Goal: Information Seeking & Learning: Learn about a topic

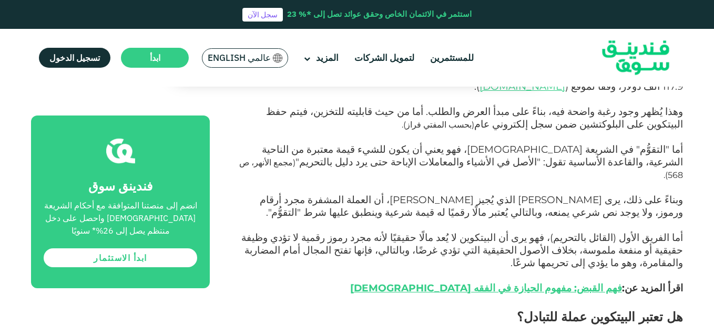
scroll to position [1390, 0]
click at [433, 233] on p "[PERSON_NAME] (القائل بالتحريم)، [PERSON_NAME] يرى أن البيتكوين لا يُعد مالًا ح…" at bounding box center [457, 271] width 449 height 76
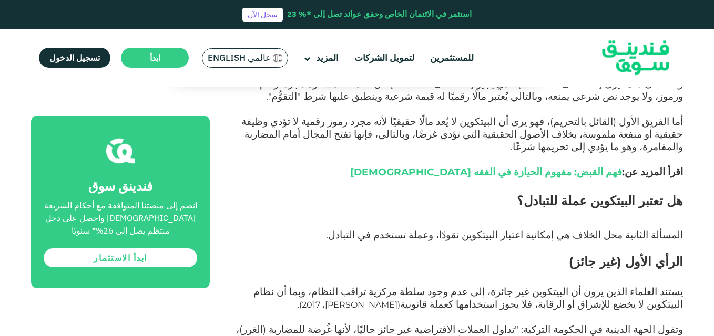
scroll to position [1507, 0]
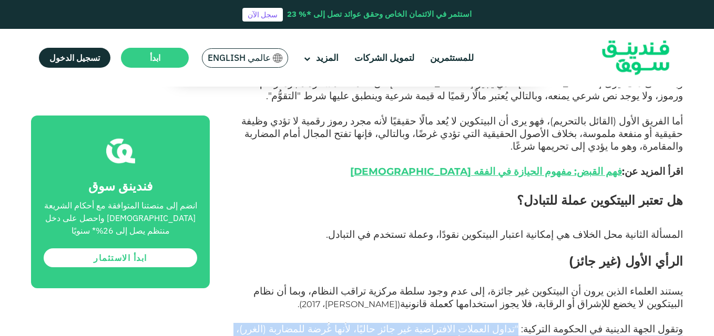
drag, startPoint x: 558, startPoint y: 154, endPoint x: 554, endPoint y: 172, distance: 18.8
click at [554, 324] on p "وتقول الجهة الدينية في الحكومة التركية: "تداول العملات الافتراضية غير جائز حالي…" at bounding box center [457, 336] width 449 height 25
copy span ""تداول العملات الافتراضية غير جائز حاليًا، لأنها غُرضة للمضاربة (الغرر)، [GEOGR…"
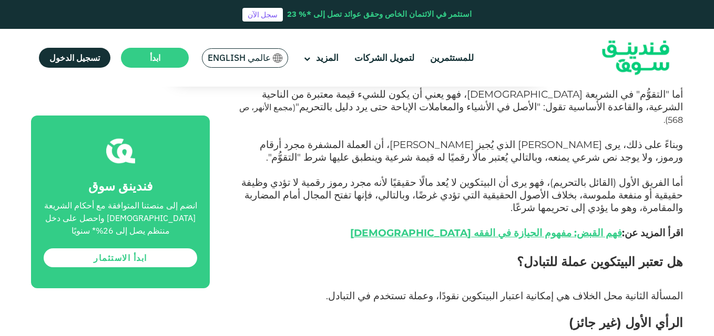
scroll to position [1445, 0]
drag, startPoint x: 679, startPoint y: 218, endPoint x: 553, endPoint y: 234, distance: 126.6
copy span "تقول الجهة الدينية في الحكومة التركية: "تداول العملات الافتراضية غير جائز حاليً…"
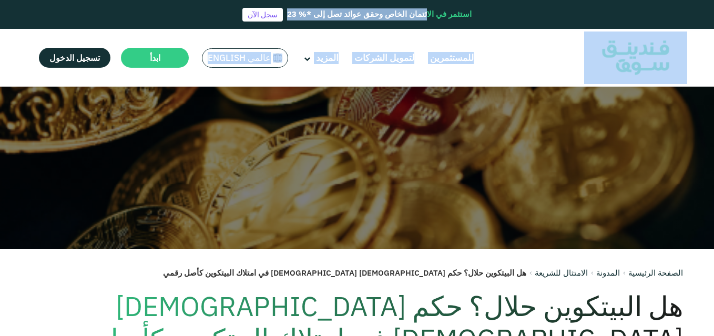
scroll to position [0, 0]
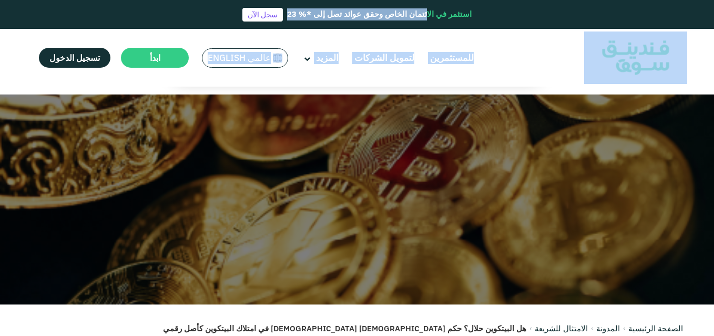
drag, startPoint x: 643, startPoint y: 0, endPoint x: 613, endPoint y: -15, distance: 33.6
click at [613, 0] on html "استثمر في الائتمان الخاص وحقق عوائد تصل إلى *% 23 سجل الآن للمستثمرين [PERSON_N…" at bounding box center [357, 168] width 714 height 336
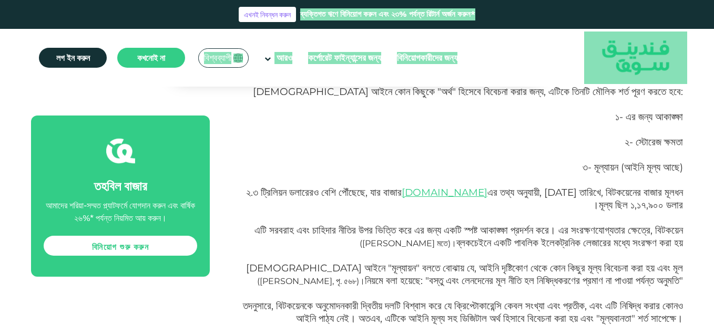
scroll to position [1075, 0]
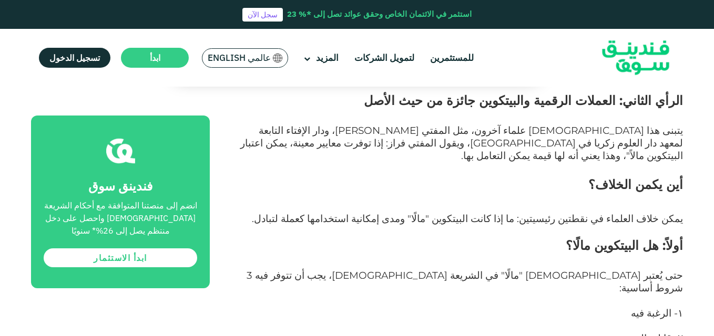
click at [392, 308] on p "١- الرغبة فيه" at bounding box center [457, 320] width 449 height 25
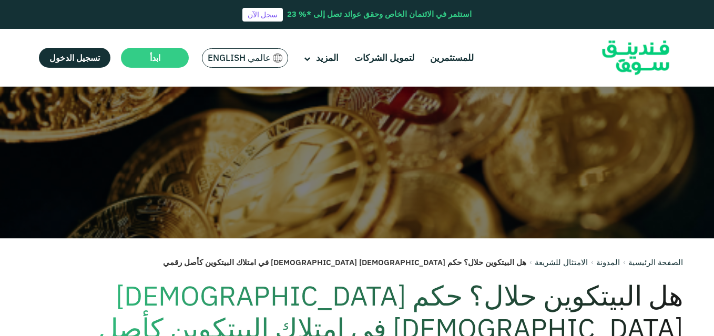
scroll to position [0, 0]
